Goal: Task Accomplishment & Management: Use online tool/utility

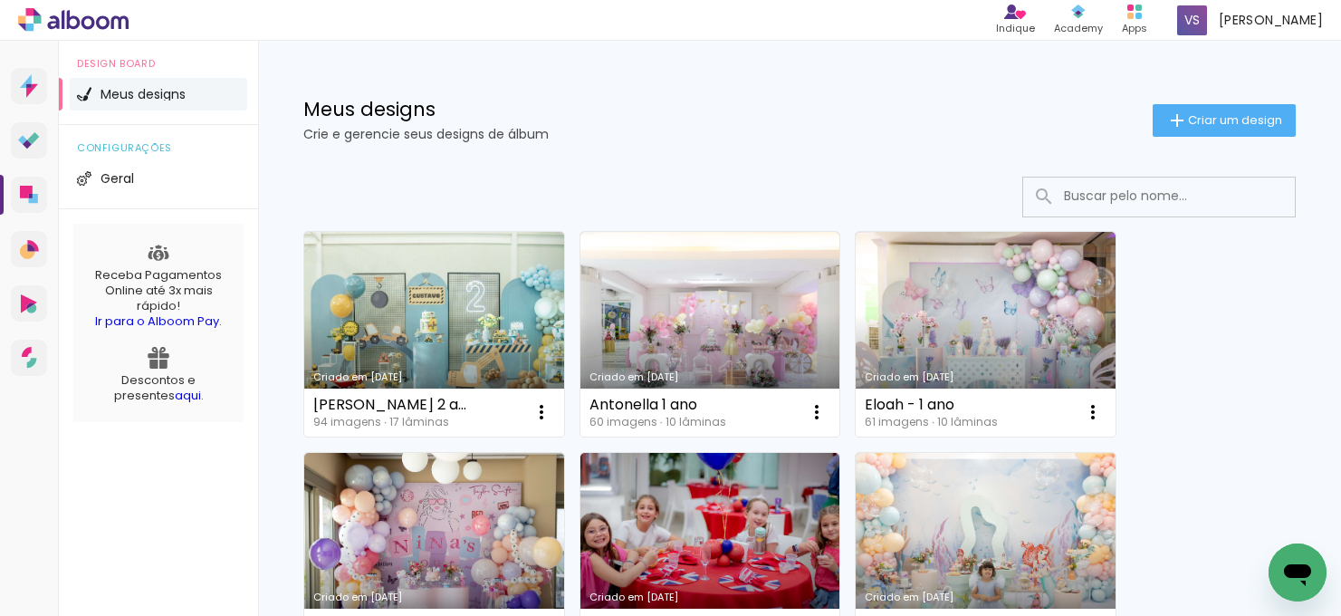
click at [683, 310] on link "Criado em [DATE]" at bounding box center [710, 334] width 260 height 205
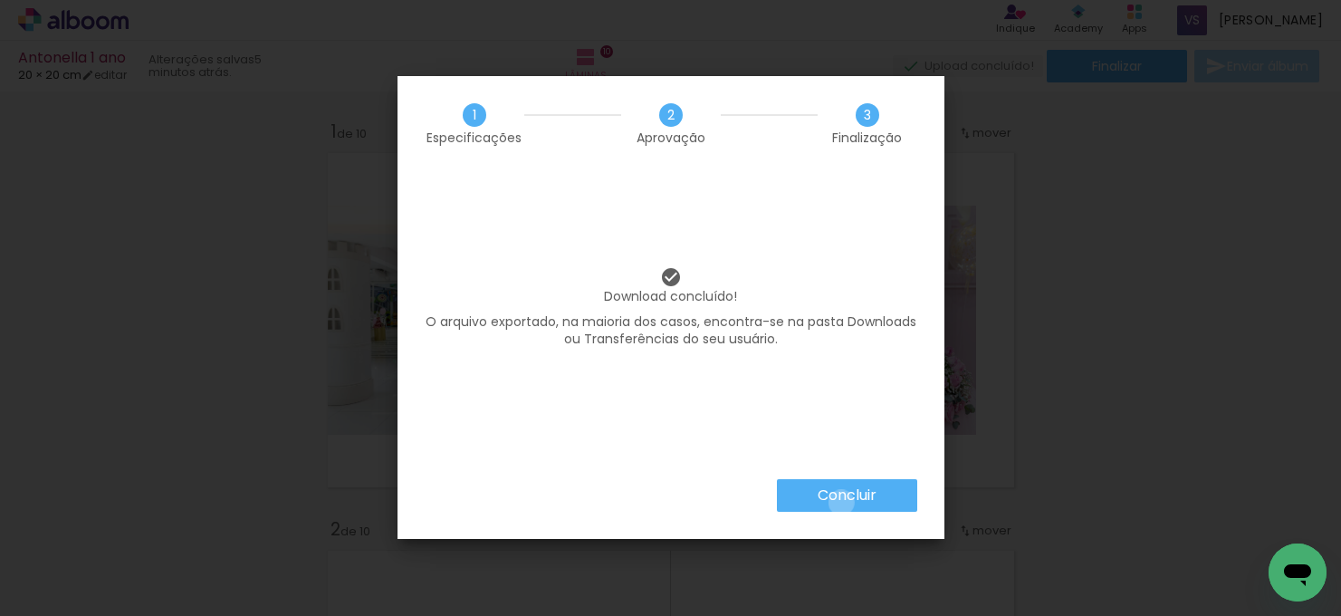
drag, startPoint x: 0, startPoint y: 0, endPoint x: 839, endPoint y: 503, distance: 978.4
click at [0, 0] on slot "Concluir" at bounding box center [0, 0] width 0 height 0
